Goal: Use online tool/utility: Utilize a website feature to perform a specific function

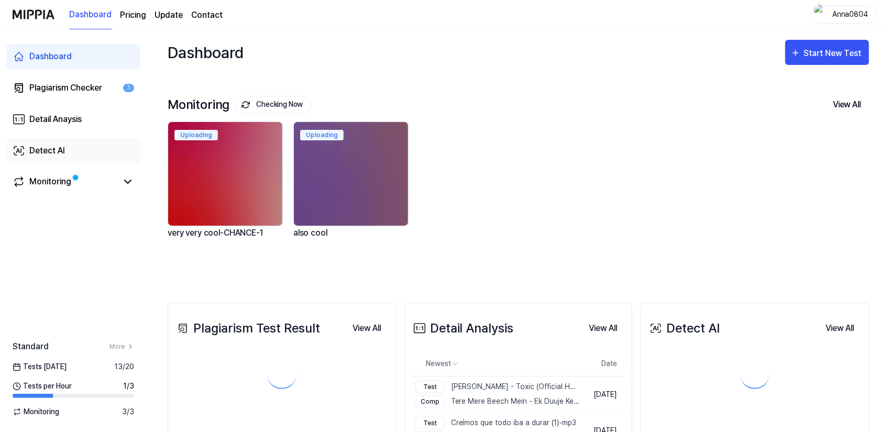
click at [77, 151] on link "Detect AI" at bounding box center [73, 150] width 134 height 25
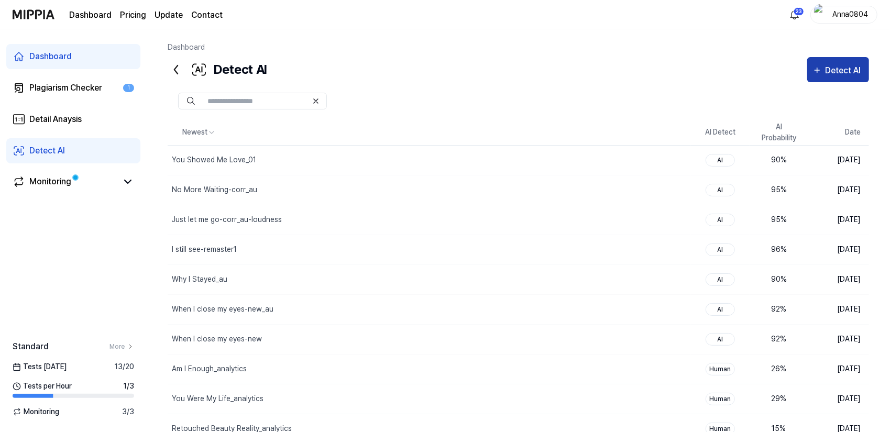
click at [835, 70] on div "Detect AI" at bounding box center [844, 71] width 39 height 14
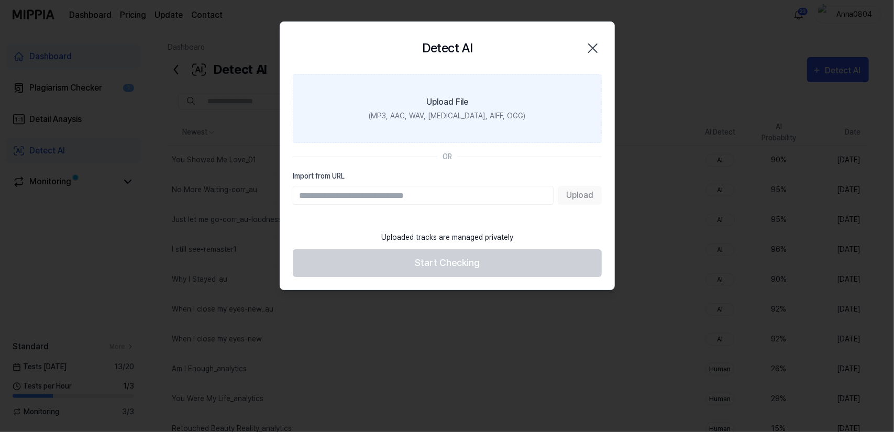
click at [530, 97] on label "Upload File (MP3, AAC, WAV, [MEDICAL_DATA], AIFF, OGG)" at bounding box center [447, 108] width 309 height 69
click at [0, 0] on input "Upload File (MP3, AAC, WAV, [MEDICAL_DATA], AIFF, OGG)" at bounding box center [0, 0] width 0 height 0
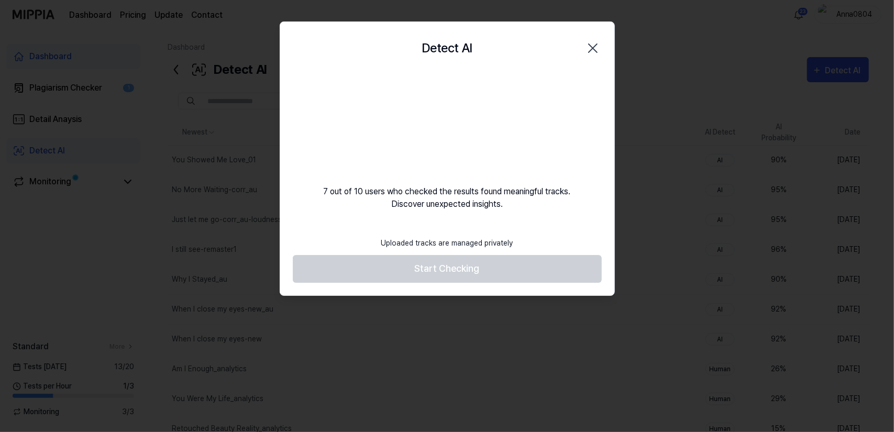
click at [594, 46] on icon "button" at bounding box center [593, 48] width 17 height 17
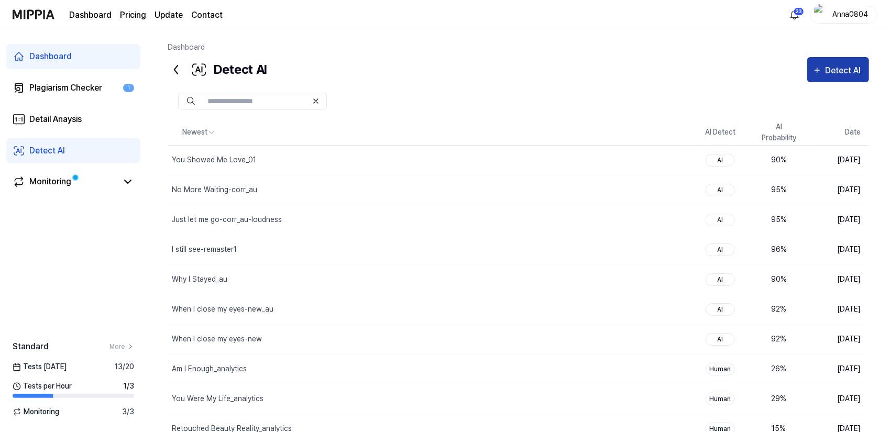
click at [829, 71] on div "Detect AI" at bounding box center [844, 71] width 39 height 14
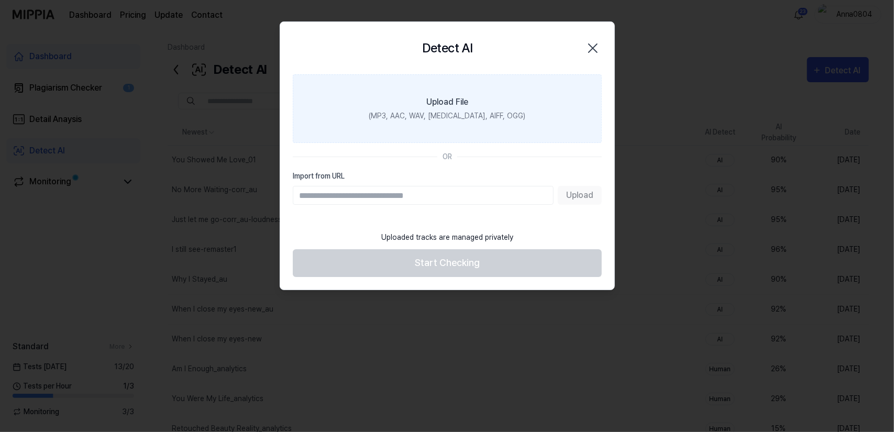
click at [521, 100] on label "Upload File (MP3, AAC, WAV, [MEDICAL_DATA], AIFF, OGG)" at bounding box center [447, 108] width 309 height 69
click at [0, 0] on input "Upload File (MP3, AAC, WAV, [MEDICAL_DATA], AIFF, OGG)" at bounding box center [0, 0] width 0 height 0
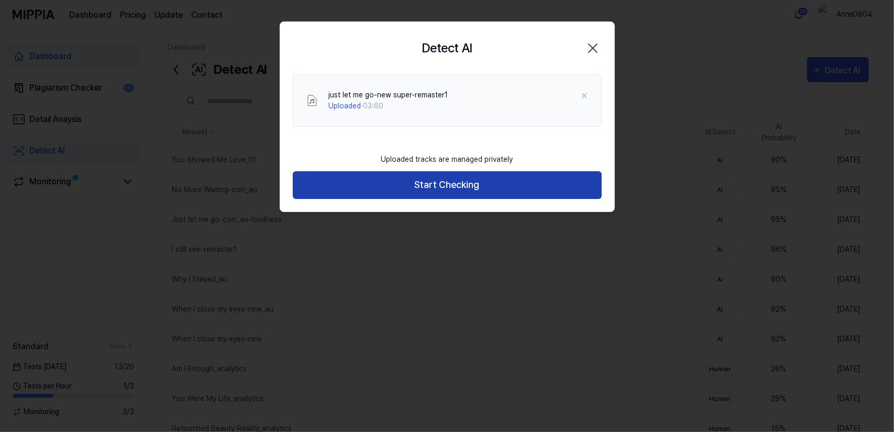
click at [556, 185] on button "Start Checking" at bounding box center [447, 185] width 309 height 28
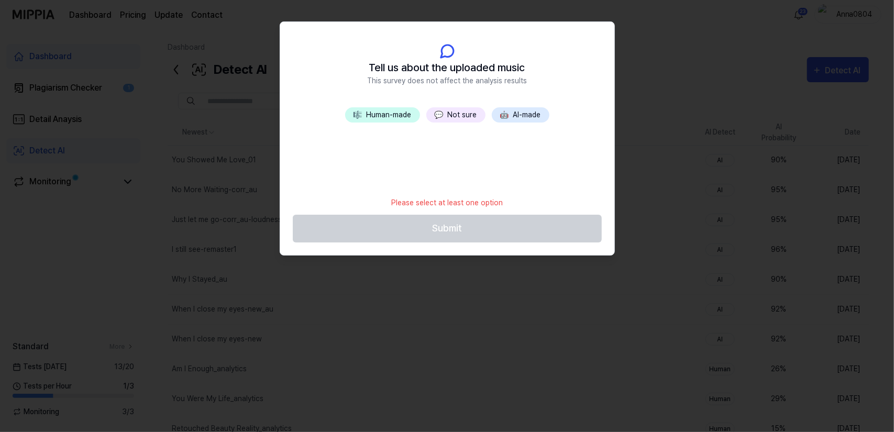
click at [467, 124] on div "🎼 Human-made 💬 Not sure 🤖 AI-made" at bounding box center [447, 149] width 334 height 84
click at [457, 114] on button "💬 Not sure" at bounding box center [455, 114] width 59 height 15
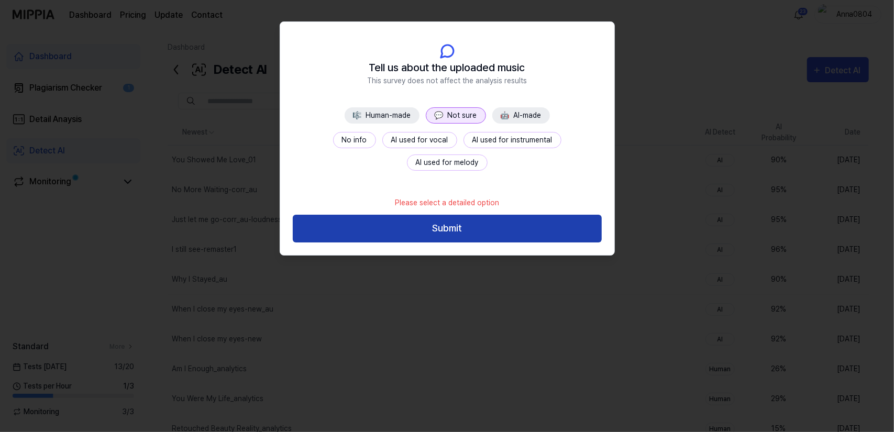
click at [443, 222] on button "Submit" at bounding box center [447, 229] width 309 height 28
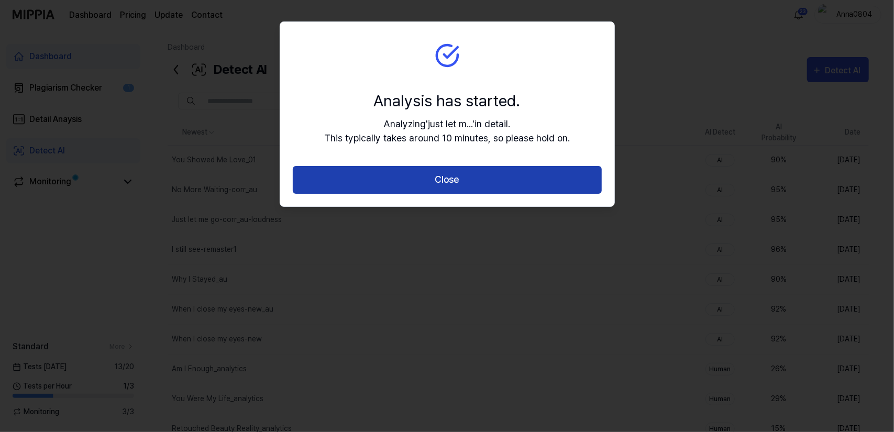
click at [446, 184] on button "Close" at bounding box center [447, 180] width 309 height 28
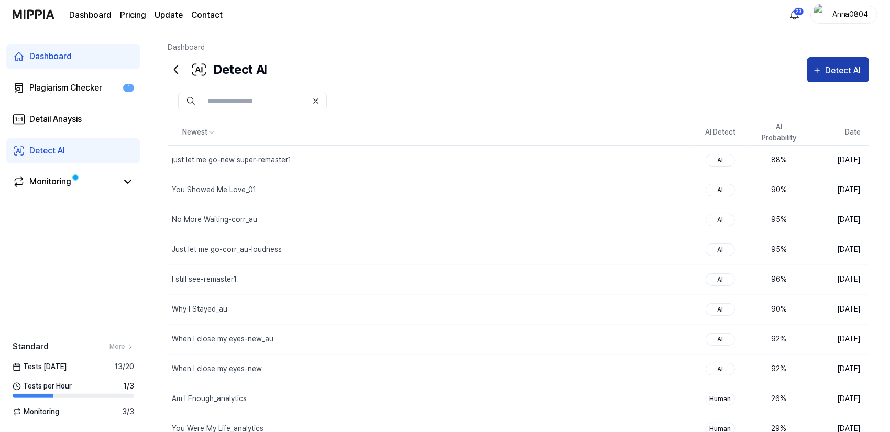
click at [825, 79] on button "Detect AI" at bounding box center [838, 69] width 62 height 25
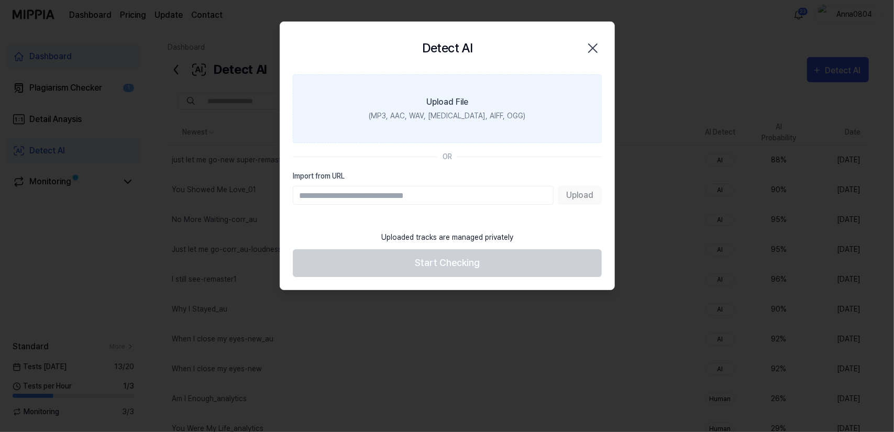
click at [488, 109] on label "Upload File (MP3, AAC, WAV, [MEDICAL_DATA], AIFF, OGG)" at bounding box center [447, 108] width 309 height 69
click at [0, 0] on input "Upload File (MP3, AAC, WAV, [MEDICAL_DATA], AIFF, OGG)" at bounding box center [0, 0] width 0 height 0
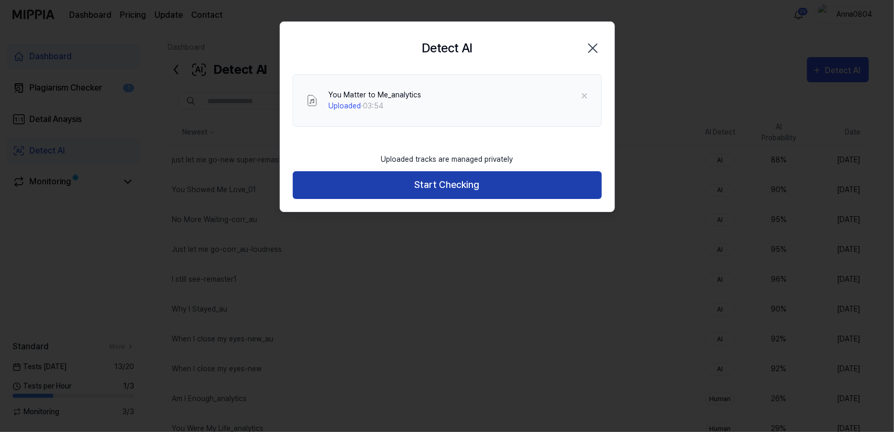
click at [519, 183] on button "Start Checking" at bounding box center [447, 185] width 309 height 28
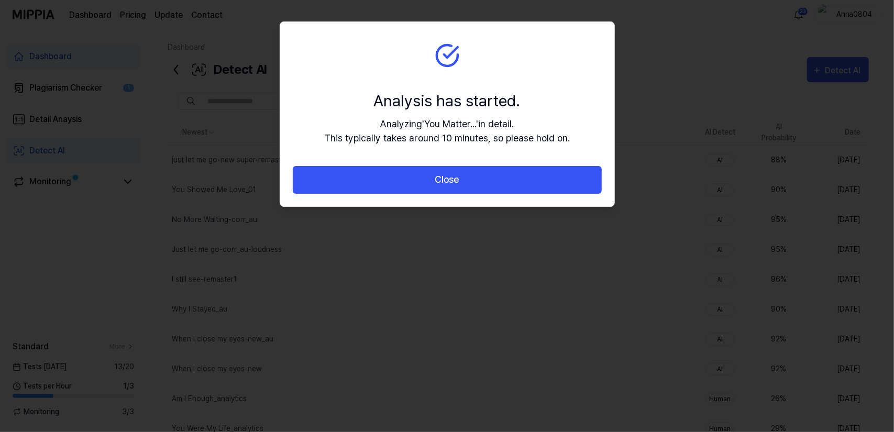
click at [519, 183] on button "Close" at bounding box center [447, 180] width 309 height 28
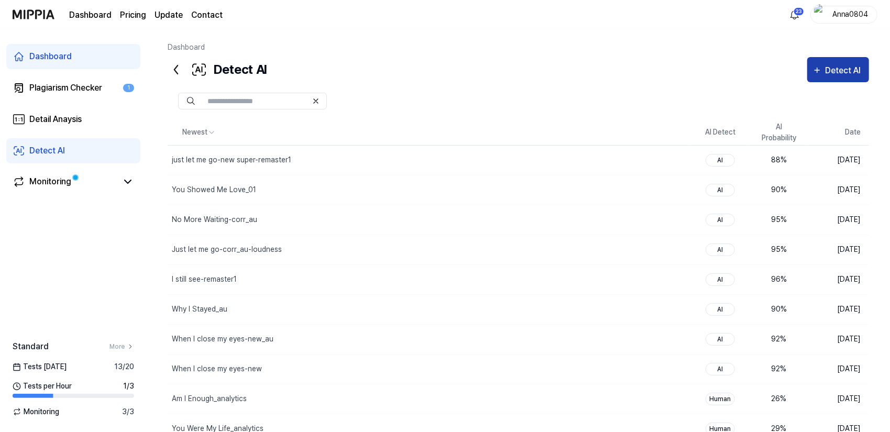
click at [828, 76] on div "Detect AI" at bounding box center [844, 71] width 39 height 14
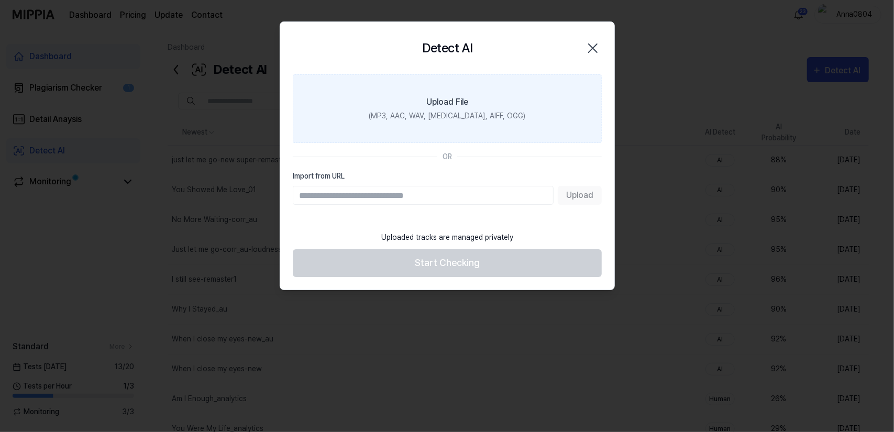
click at [551, 91] on label "Upload File (MP3, AAC, WAV, [MEDICAL_DATA], AIFF, OGG)" at bounding box center [447, 108] width 309 height 69
click at [0, 0] on input "Upload File (MP3, AAC, WAV, [MEDICAL_DATA], AIFF, OGG)" at bounding box center [0, 0] width 0 height 0
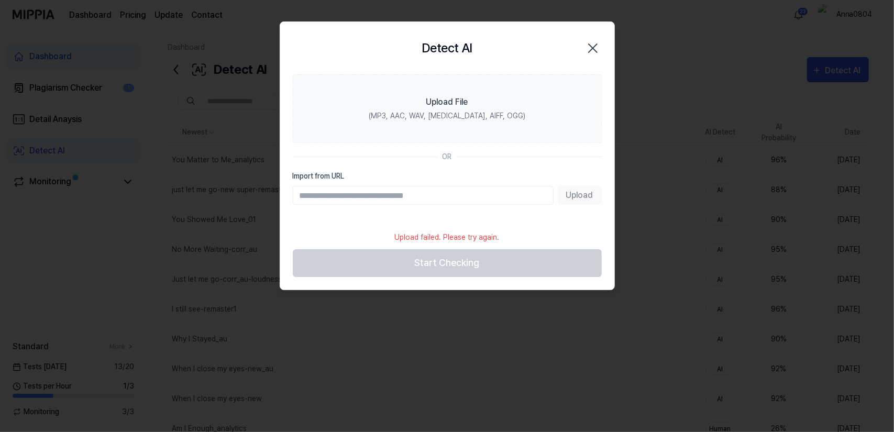
click at [410, 120] on div "(MP3, AAC, WAV, [MEDICAL_DATA], AIFF, OGG)" at bounding box center [447, 116] width 157 height 11
click at [0, 0] on input "Upload File (MP3, AAC, WAV, [MEDICAL_DATA], AIFF, OGG)" at bounding box center [0, 0] width 0 height 0
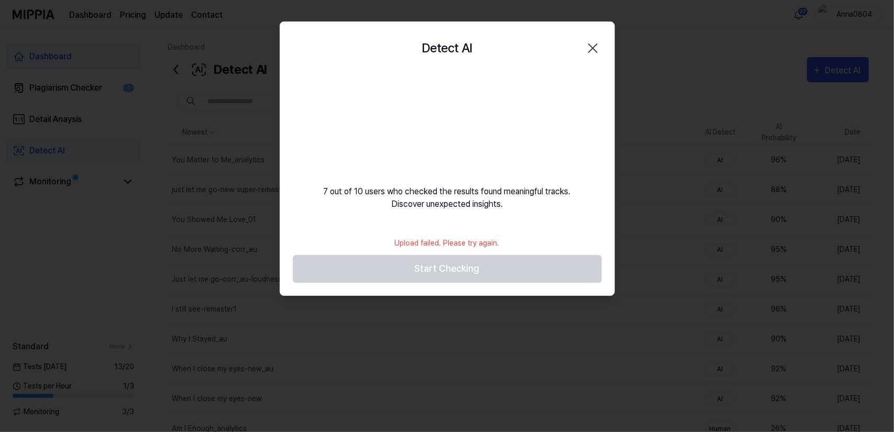
click at [594, 49] on icon "button" at bounding box center [593, 48] width 8 height 8
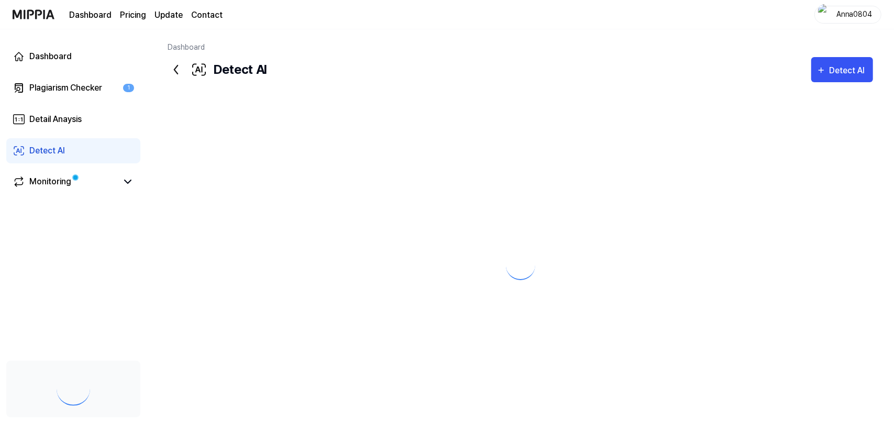
click at [817, 76] on div "Detect AI" at bounding box center [842, 71] width 51 height 14
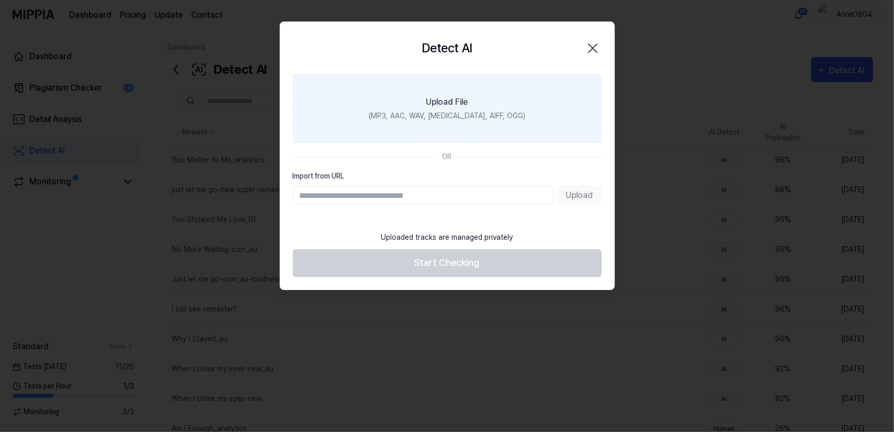
click at [513, 99] on label "Upload File (MP3, AAC, WAV, [MEDICAL_DATA], AIFF, OGG)" at bounding box center [447, 108] width 309 height 69
click at [0, 0] on input "Upload File (MP3, AAC, WAV, [MEDICAL_DATA], AIFF, OGG)" at bounding box center [0, 0] width 0 height 0
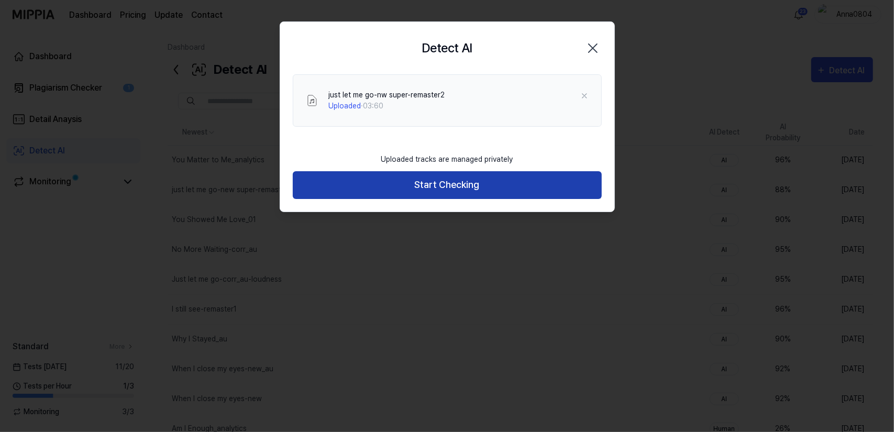
click at [558, 175] on button "Start Checking" at bounding box center [447, 185] width 309 height 28
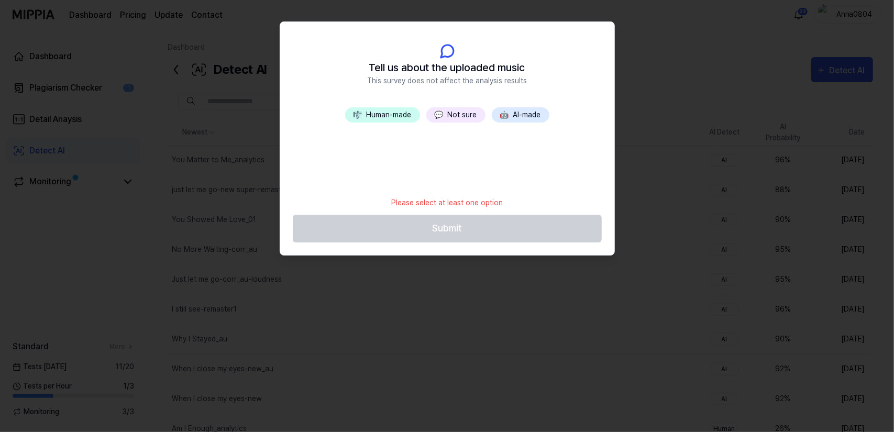
click at [468, 117] on button "💬 Not sure" at bounding box center [455, 114] width 59 height 15
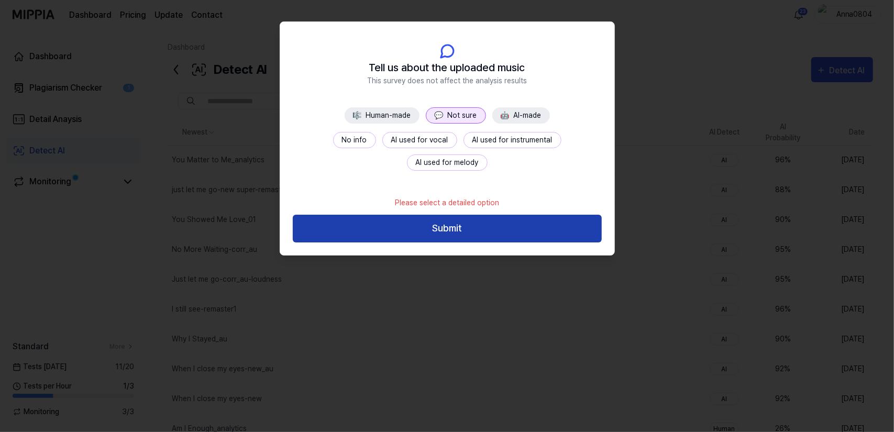
click at [460, 227] on button "Submit" at bounding box center [447, 229] width 309 height 28
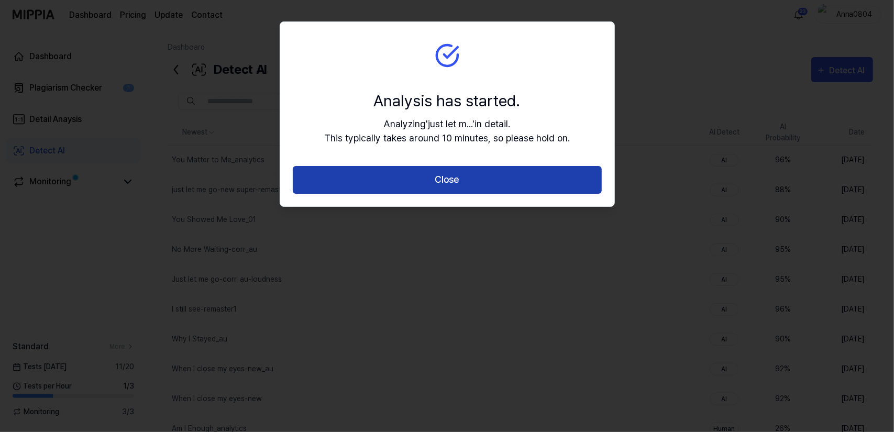
click at [456, 183] on button "Close" at bounding box center [447, 180] width 309 height 28
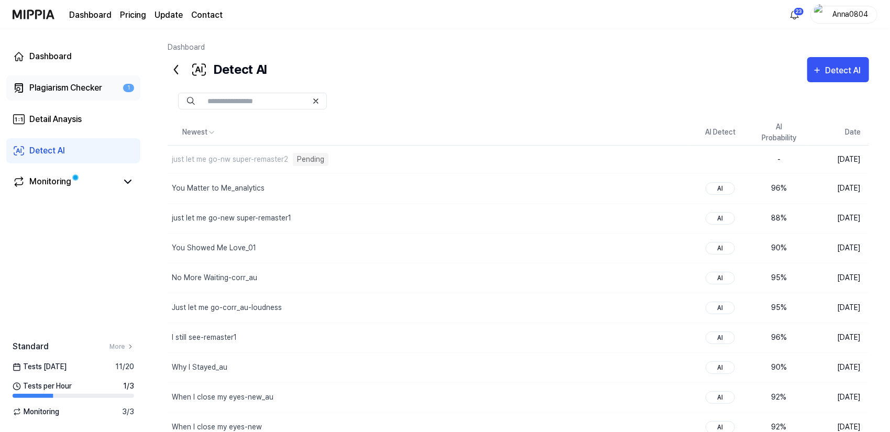
click at [74, 84] on div "Plagiarism Checker" at bounding box center [65, 88] width 73 height 13
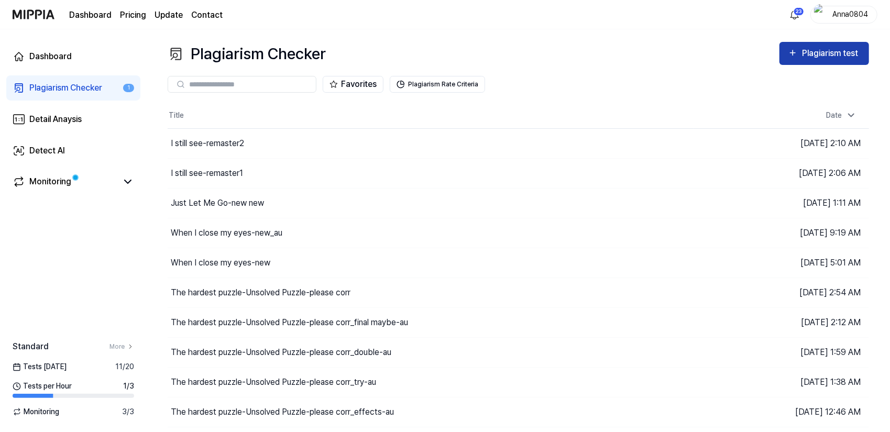
click at [806, 57] on div "Plagiarism test" at bounding box center [831, 54] width 59 height 14
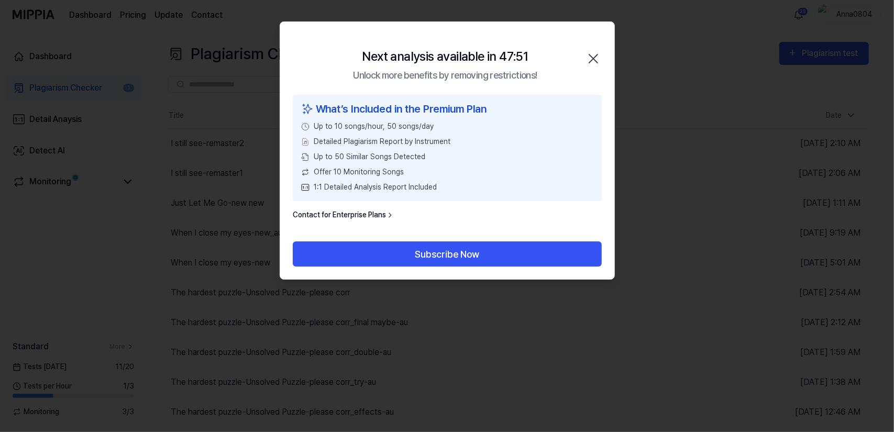
click at [588, 58] on icon "button" at bounding box center [593, 58] width 17 height 17
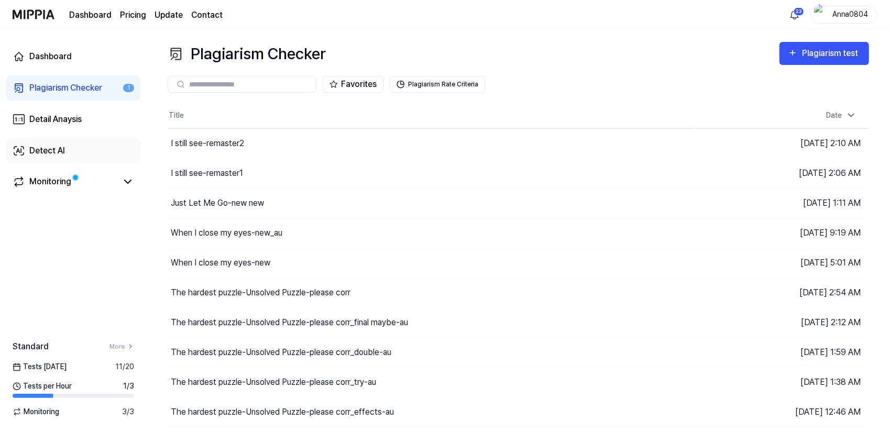
click at [64, 140] on link "Detect AI" at bounding box center [73, 150] width 134 height 25
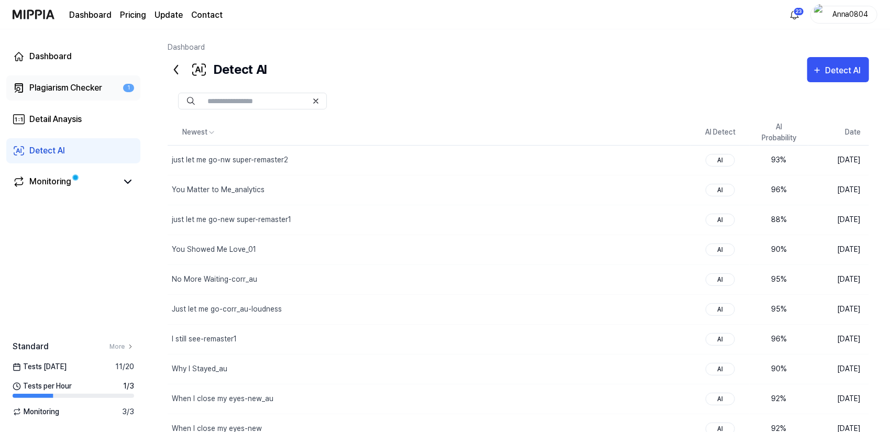
click at [100, 89] on div "Plagiarism Checker" at bounding box center [65, 88] width 73 height 13
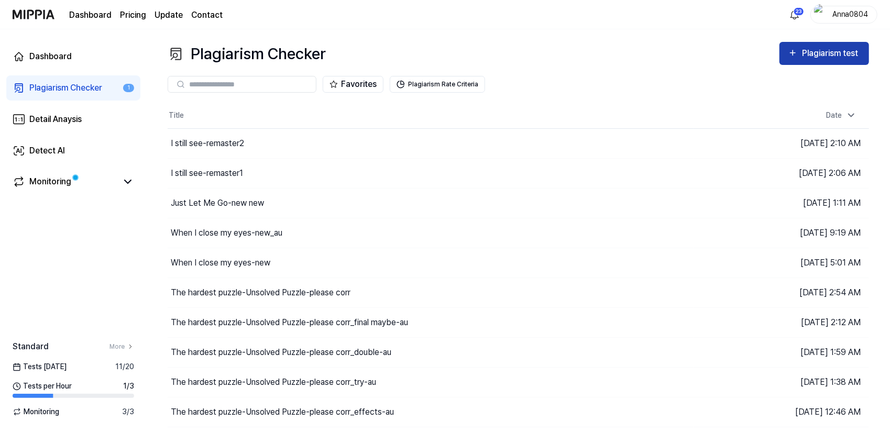
click at [781, 56] on button "Plagiarism test" at bounding box center [824, 53] width 90 height 23
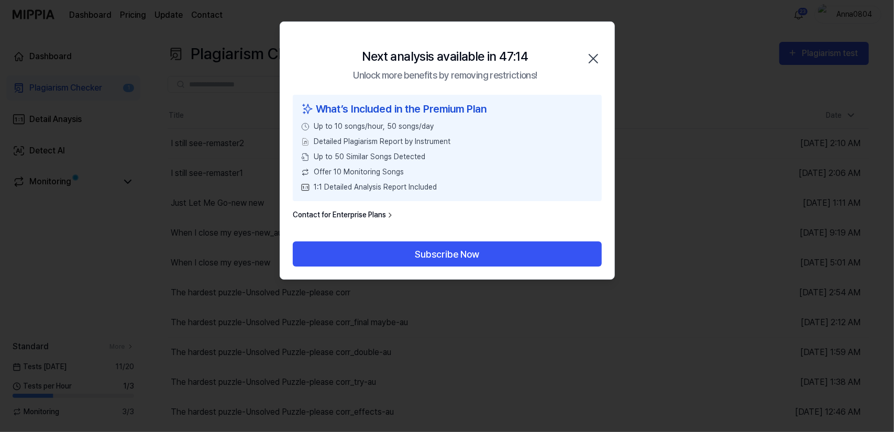
click at [595, 57] on icon "button" at bounding box center [593, 58] width 8 height 8
